Goal: Information Seeking & Learning: Learn about a topic

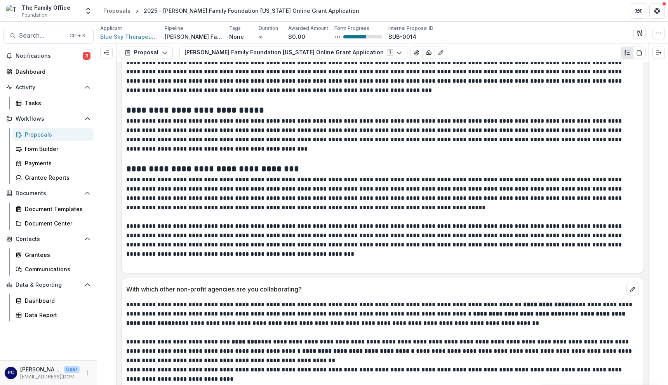
scroll to position [1681, 0]
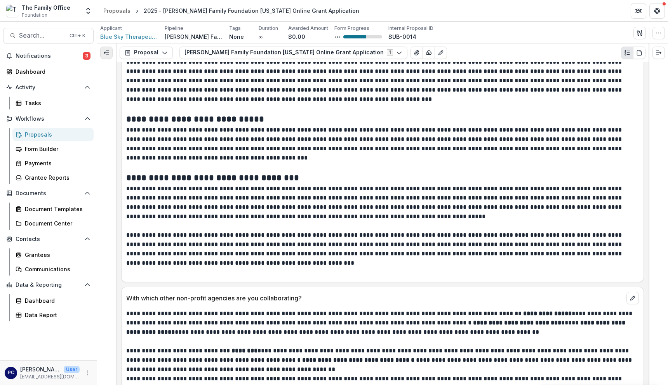
click at [102, 52] on button "Expand left" at bounding box center [106, 53] width 12 height 12
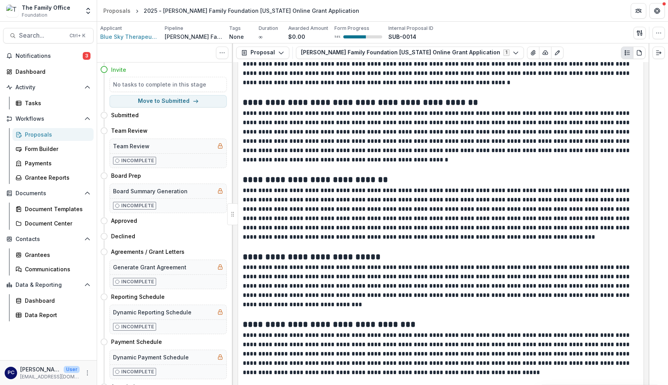
scroll to position [1789, 0]
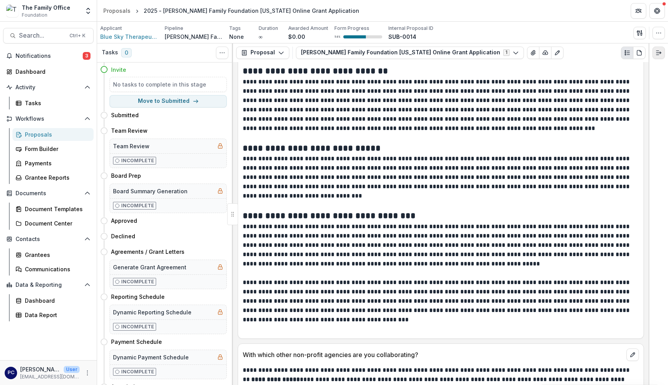
click at [531, 52] on icon "Expand right" at bounding box center [658, 53] width 6 height 6
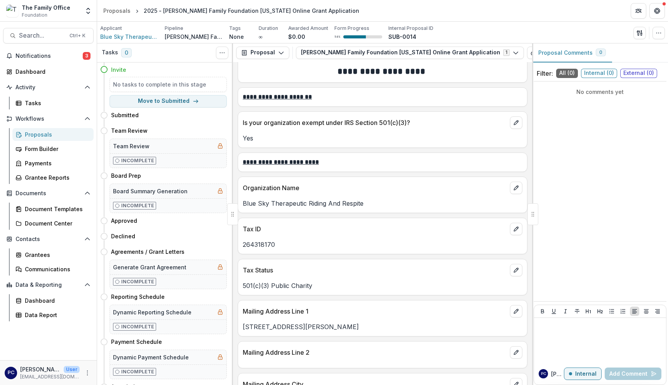
scroll to position [0, 0]
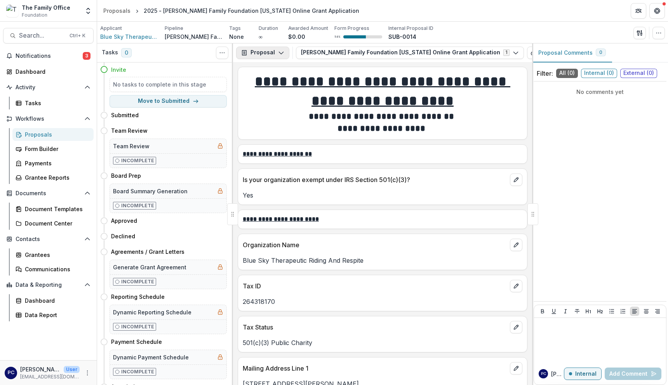
click at [262, 52] on button "Proposal" at bounding box center [262, 53] width 53 height 12
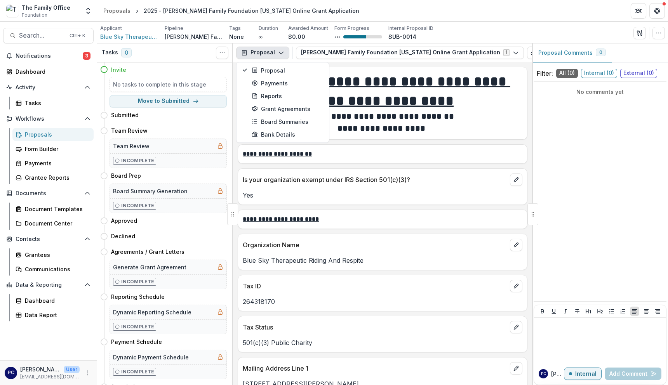
click at [262, 52] on button "Proposal" at bounding box center [262, 53] width 53 height 12
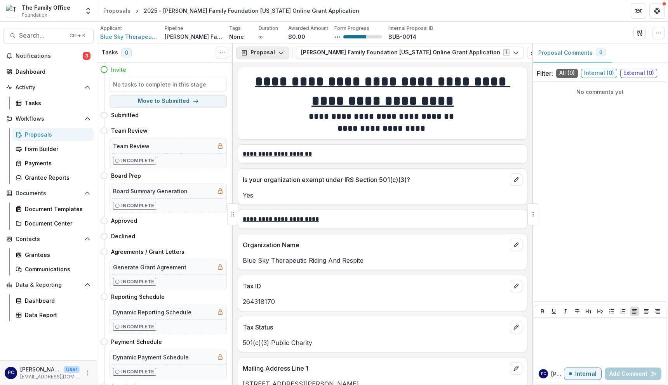
click at [262, 52] on button "Proposal" at bounding box center [262, 53] width 53 height 12
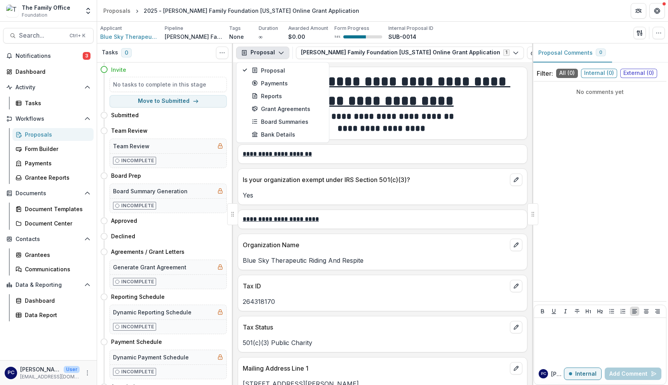
click at [262, 52] on button "Proposal" at bounding box center [262, 53] width 53 height 12
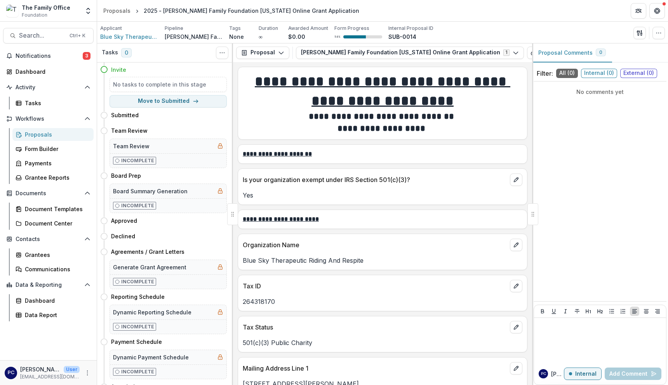
scroll to position [39, 0]
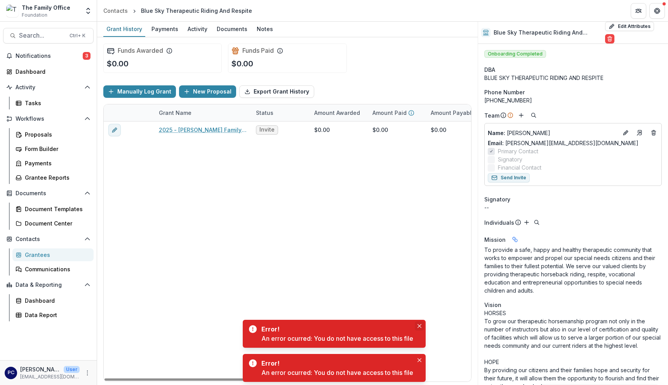
click at [422, 322] on button "Close" at bounding box center [419, 325] width 9 height 9
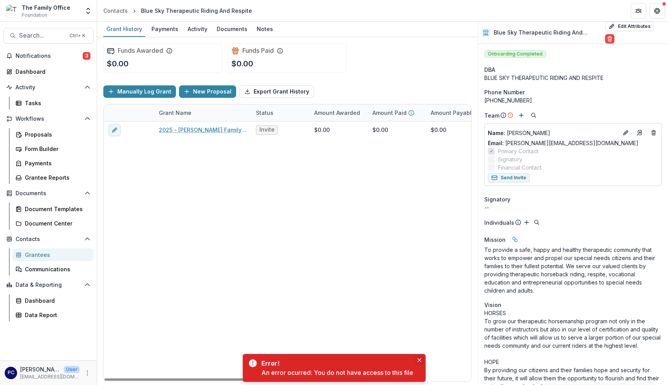
click at [421, 360] on icon "Close" at bounding box center [419, 360] width 4 height 4
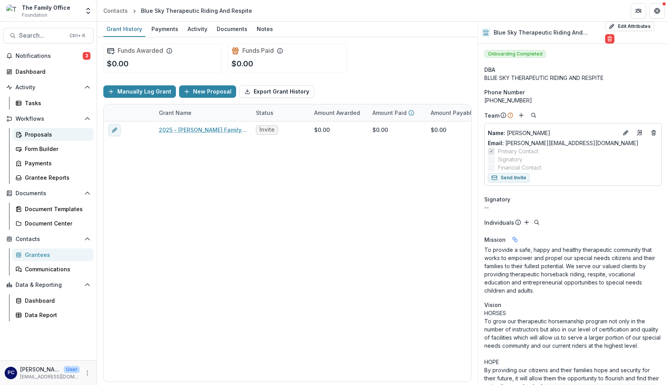
click at [42, 133] on div "Proposals" at bounding box center [56, 134] width 63 height 8
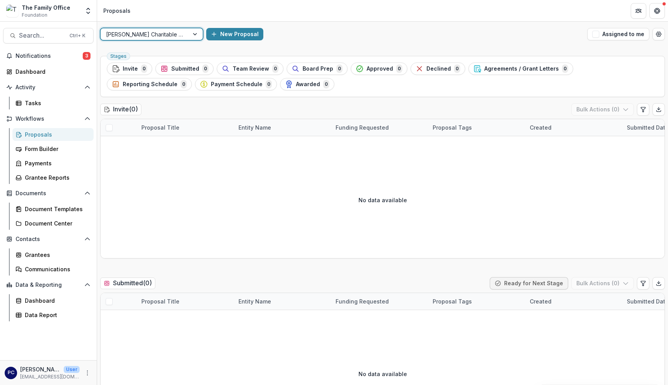
click at [199, 36] on div at bounding box center [196, 34] width 14 height 12
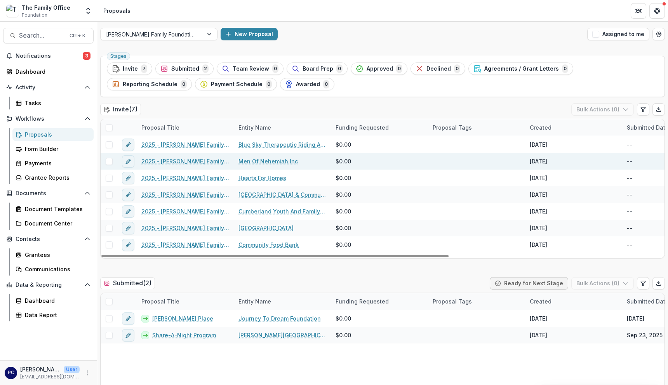
click at [259, 161] on link "Men Of Nehemiah Inc" at bounding box center [267, 161] width 59 height 8
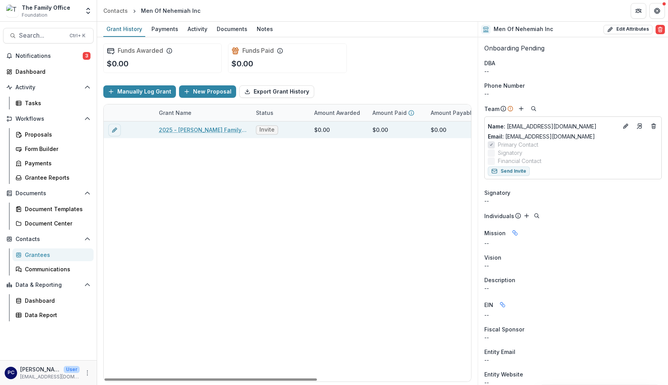
click at [206, 131] on link "2025 - [PERSON_NAME] Family Foundation [US_STATE] Online Grant Application" at bounding box center [203, 130] width 88 height 8
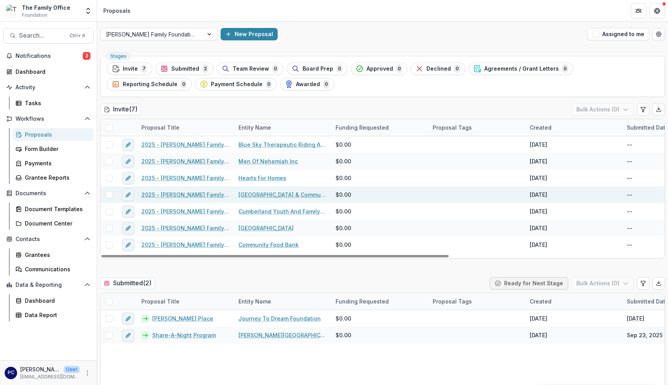
click at [281, 195] on link "[GEOGRAPHIC_DATA] & Community Center Corporation" at bounding box center [282, 195] width 88 height 8
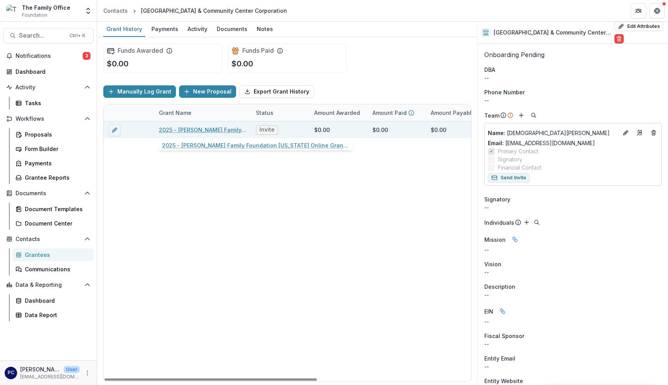
click at [194, 130] on link "2025 - [PERSON_NAME] Family Foundation [US_STATE] Online Grant Application" at bounding box center [203, 130] width 88 height 8
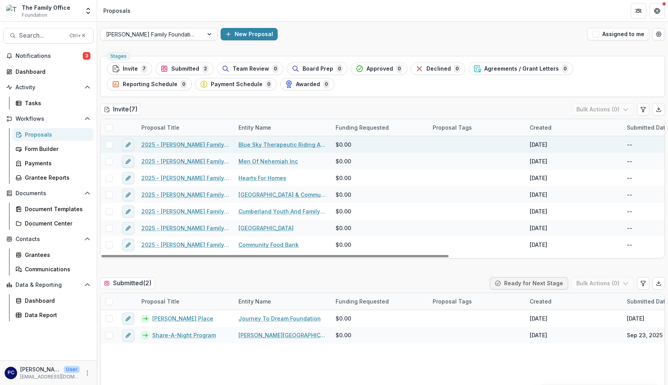
click at [279, 144] on link "Blue Sky Therapeutic Riding And Respite" at bounding box center [282, 145] width 88 height 8
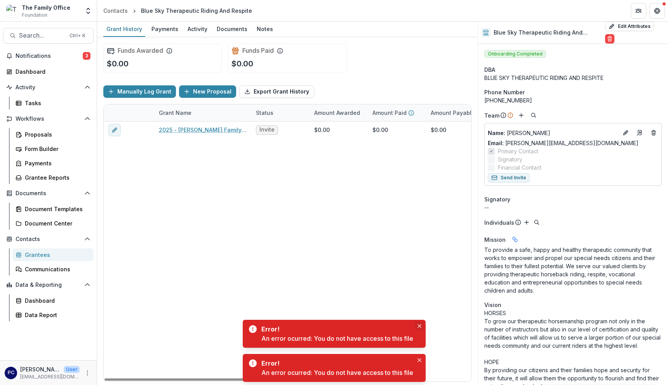
click at [424, 325] on button "Close" at bounding box center [419, 325] width 9 height 9
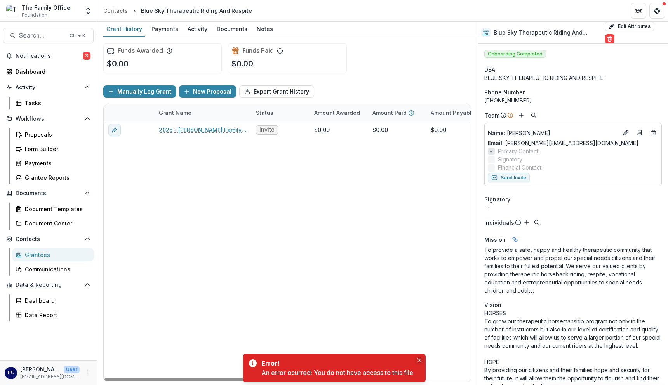
click at [419, 360] on icon "Close" at bounding box center [419, 360] width 4 height 4
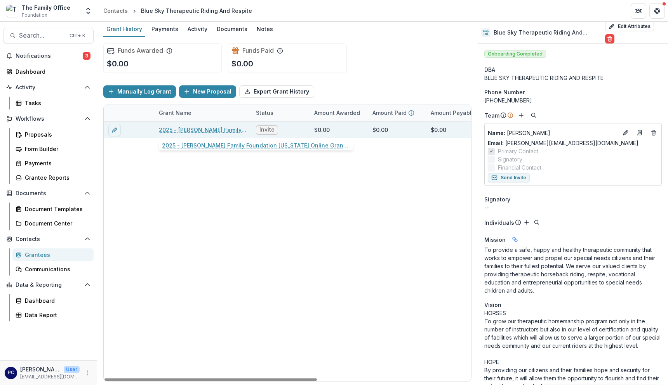
click at [202, 129] on link "2025 - [PERSON_NAME] Family Foundation [US_STATE] Online Grant Application" at bounding box center [203, 130] width 88 height 8
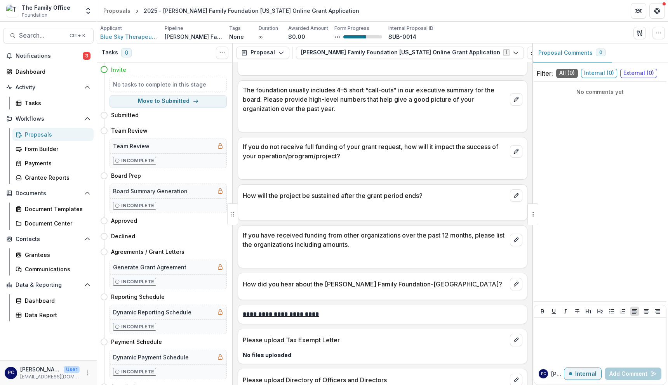
scroll to position [3300, 0]
